Goal: Task Accomplishment & Management: Manage account settings

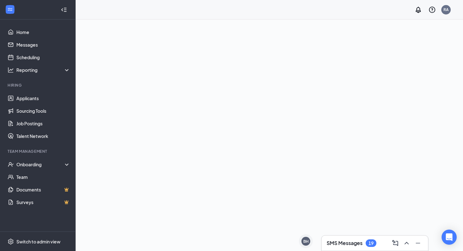
click at [358, 241] on h3 "SMS Messages" at bounding box center [345, 243] width 36 height 7
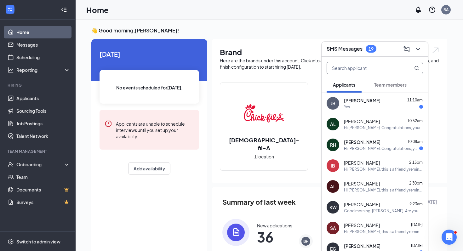
click at [379, 70] on input "text" at bounding box center [364, 68] width 75 height 12
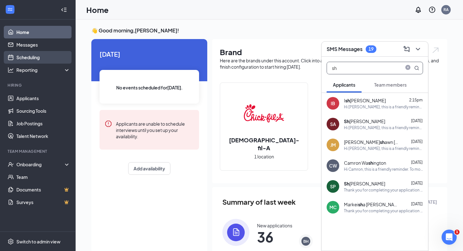
type input "sh"
click at [45, 56] on link "Scheduling" at bounding box center [43, 57] width 54 height 13
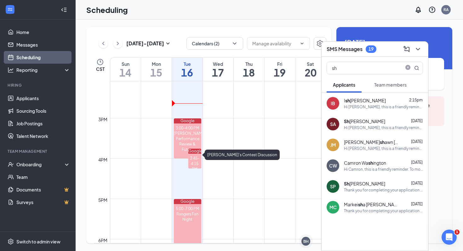
scroll to position [572, 0]
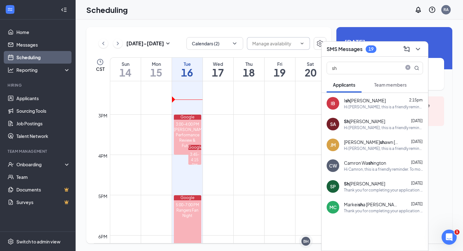
click at [278, 46] on input "text" at bounding box center [274, 43] width 45 height 7
click at [228, 40] on button "Calendars (2)" at bounding box center [215, 43] width 57 height 13
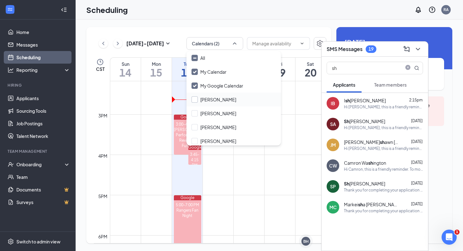
click at [195, 97] on input "[PERSON_NAME]" at bounding box center [214, 99] width 45 height 6
checkbox input "true"
click at [196, 115] on input "[PERSON_NAME]" at bounding box center [214, 113] width 45 height 6
checkbox input "true"
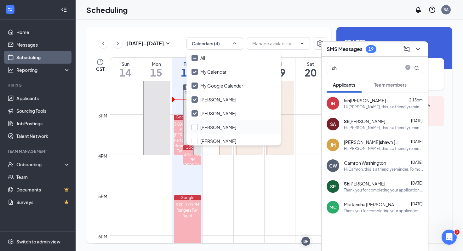
click at [195, 124] on input "[PERSON_NAME]" at bounding box center [214, 127] width 45 height 6
checkbox input "true"
click at [196, 143] on input "[PERSON_NAME]" at bounding box center [214, 141] width 45 height 6
checkbox input "true"
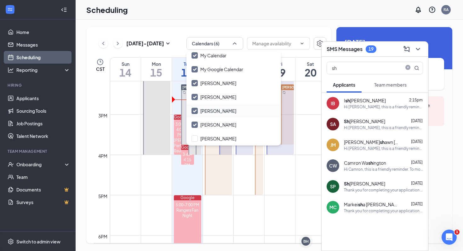
scroll to position [16, 0]
click at [230, 211] on td at bounding box center [218, 210] width 216 height 10
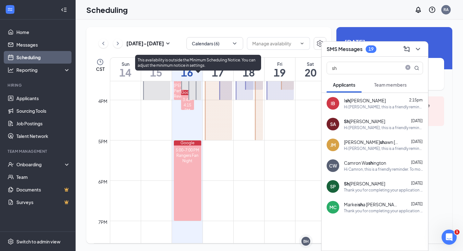
scroll to position [642, 0]
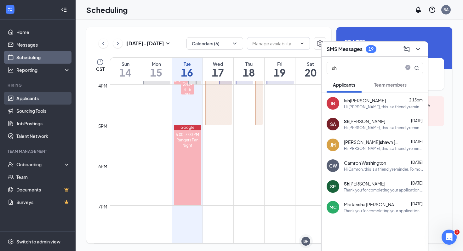
click at [49, 96] on link "Applicants" at bounding box center [43, 98] width 54 height 13
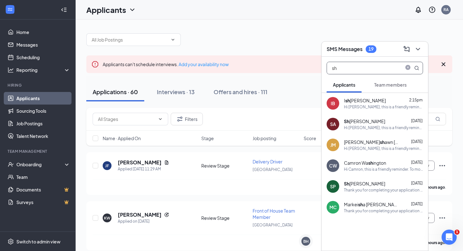
click at [356, 70] on input "sh" at bounding box center [364, 68] width 75 height 12
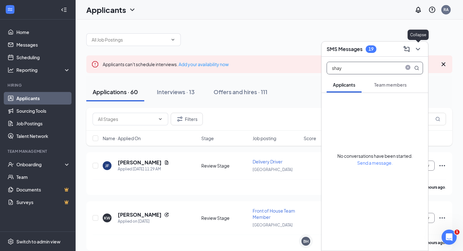
type input "shay"
click at [418, 49] on icon "ChevronDown" at bounding box center [418, 49] width 8 height 8
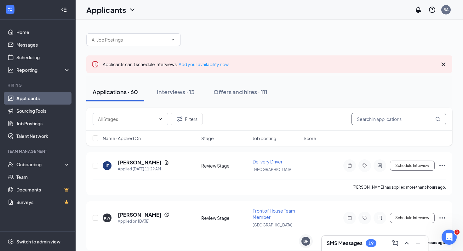
click at [388, 119] on input "text" at bounding box center [399, 119] width 95 height 13
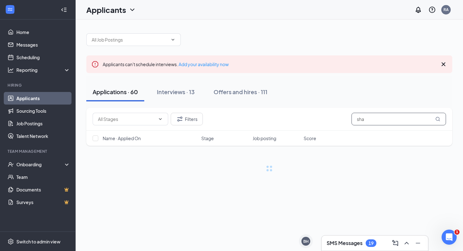
click at [388, 118] on input "sha" at bounding box center [399, 119] width 95 height 13
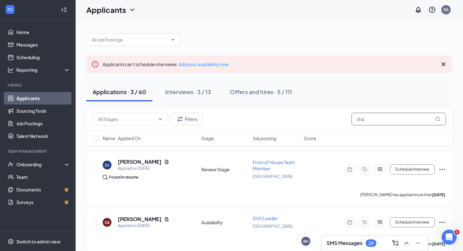
click at [388, 118] on input "sha" at bounding box center [399, 119] width 95 height 13
click at [380, 119] on input "sha" at bounding box center [399, 119] width 95 height 13
type input "sha"
click at [348, 245] on h3 "SMS Messages" at bounding box center [345, 243] width 36 height 7
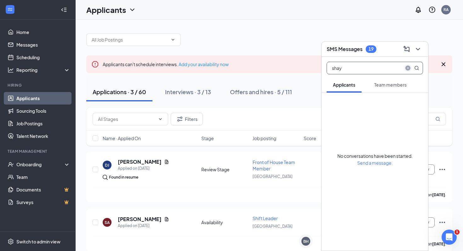
click at [407, 69] on icon "close-circle" at bounding box center [408, 68] width 5 height 5
click at [364, 69] on input "shay" at bounding box center [364, 68] width 75 height 12
click at [370, 69] on input "shay" at bounding box center [364, 68] width 75 height 12
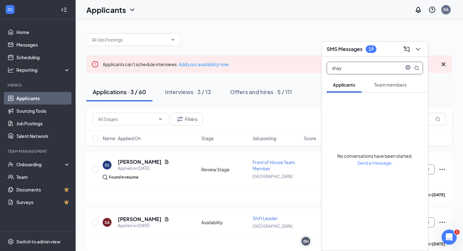
click at [390, 66] on input "shay" at bounding box center [364, 68] width 75 height 12
click at [380, 67] on input "shay" at bounding box center [364, 68] width 75 height 12
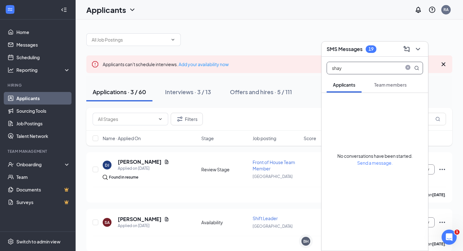
click at [367, 70] on input "shay" at bounding box center [364, 68] width 75 height 12
click at [360, 70] on input "shay" at bounding box center [364, 68] width 75 height 12
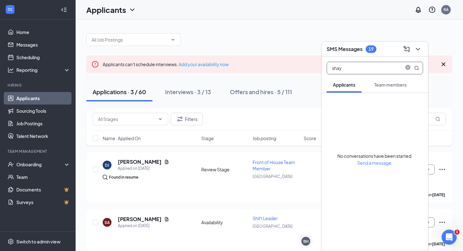
click at [360, 70] on input "shay" at bounding box center [364, 68] width 75 height 12
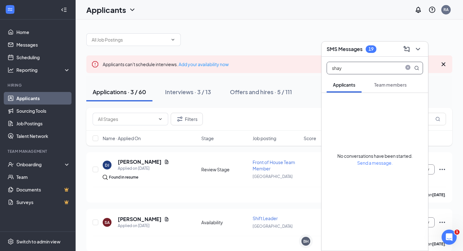
click at [360, 70] on input "shay" at bounding box center [364, 68] width 75 height 12
type input "shay"
click at [45, 99] on link "Applicants" at bounding box center [43, 98] width 54 height 13
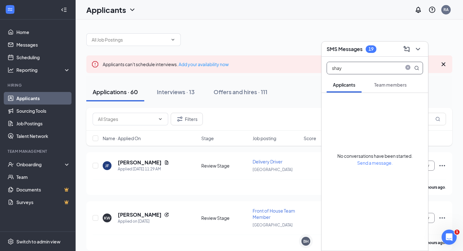
click at [350, 67] on input "shay" at bounding box center [364, 68] width 75 height 12
click at [350, 68] on input "shay" at bounding box center [364, 68] width 75 height 12
click at [176, 91] on div "Interviews · 13" at bounding box center [176, 92] width 38 height 8
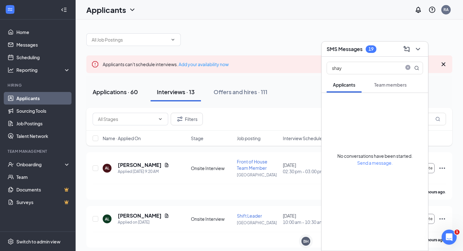
click at [130, 91] on div "Applications · 60" at bounding box center [115, 92] width 45 height 8
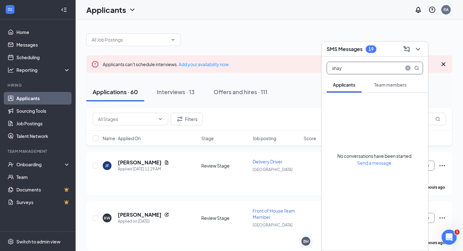
click at [405, 68] on span "close-circle" at bounding box center [408, 68] width 8 height 8
